Goal: Information Seeking & Learning: Find specific fact

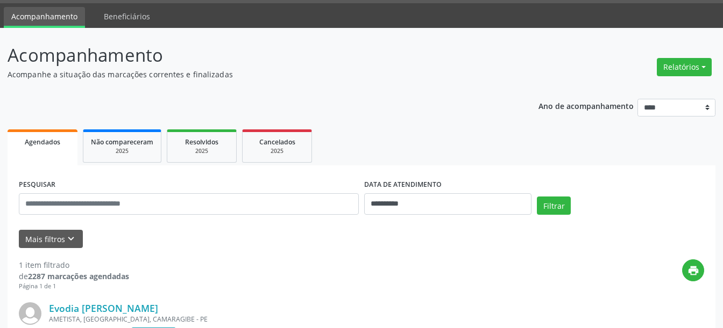
scroll to position [31, 0]
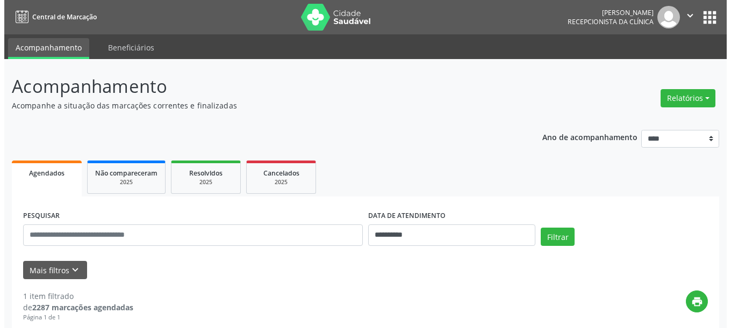
scroll to position [177, 0]
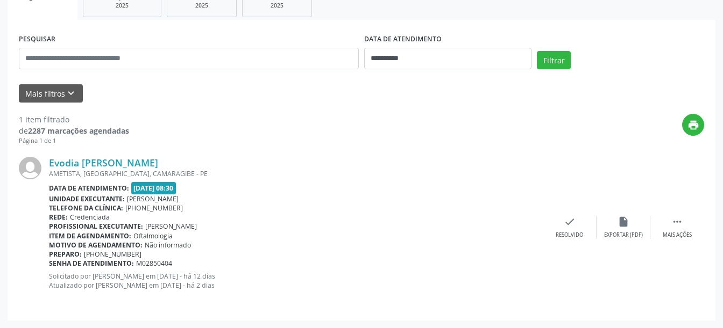
drag, startPoint x: 180, startPoint y: 265, endPoint x: 135, endPoint y: 262, distance: 44.7
click at [135, 262] on div "Senha de atendimento: M02850404" at bounding box center [296, 263] width 494 height 9
copy span "M02850404"
click at [158, 162] on link "Evodia [PERSON_NAME]" at bounding box center [103, 163] width 109 height 12
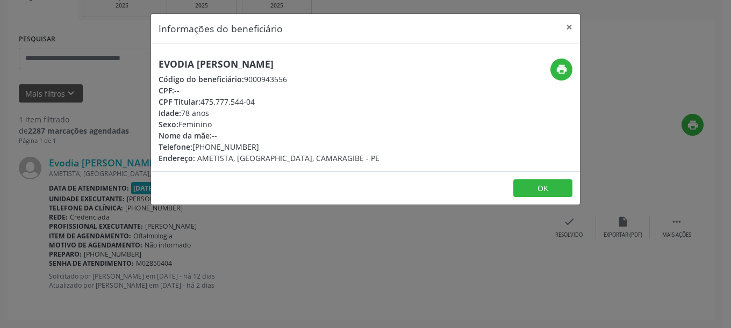
drag, startPoint x: 248, startPoint y: 81, endPoint x: 324, endPoint y: 80, distance: 76.3
click at [324, 80] on div "Código do beneficiário: 9000943556" at bounding box center [269, 79] width 221 height 11
copy div "9000943556"
drag, startPoint x: 256, startPoint y: 101, endPoint x: 202, endPoint y: 105, distance: 54.4
click at [202, 105] on div "CPF Titular: 475.777.544-04" at bounding box center [269, 101] width 221 height 11
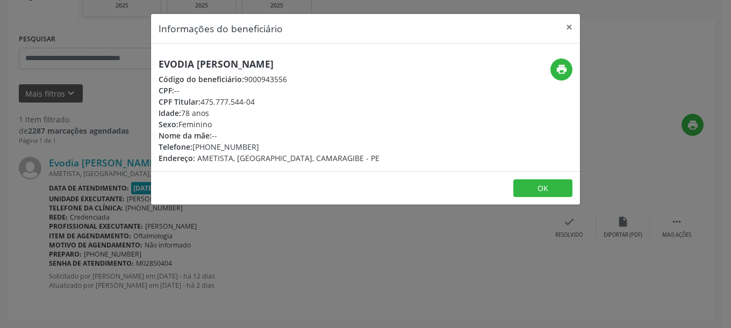
copy div "475.777.544-04"
